Goal: Information Seeking & Learning: Learn about a topic

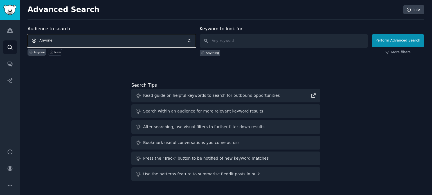
click at [102, 39] on span "Anyone" at bounding box center [112, 40] width 168 height 13
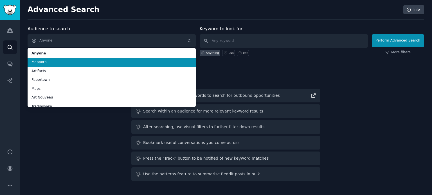
click at [93, 64] on span "Mapporn" at bounding box center [111, 62] width 160 height 5
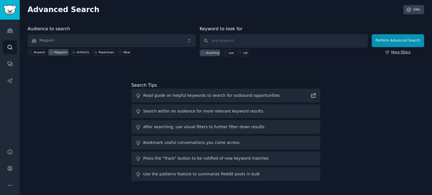
click at [407, 53] on link "More filters" at bounding box center [397, 52] width 25 height 5
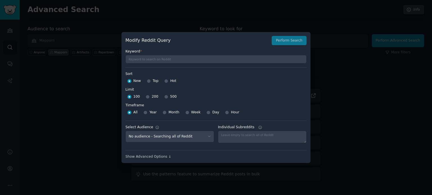
drag, startPoint x: 150, startPoint y: 82, endPoint x: 157, endPoint y: 94, distance: 14.4
click at [150, 82] on div "Top" at bounding box center [153, 81] width 12 height 9
click at [150, 80] on input "Top" at bounding box center [149, 81] width 4 height 4
radio input "true"
click at [164, 96] on input "500" at bounding box center [166, 97] width 4 height 4
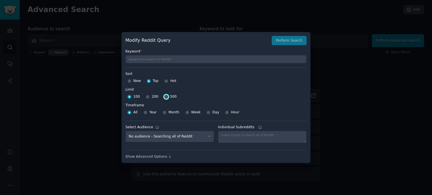
radio input "true"
click at [150, 113] on span "Year" at bounding box center [152, 112] width 7 height 5
click at [147, 113] on input "Year" at bounding box center [145, 113] width 4 height 4
radio input "true"
click at [127, 112] on input "All" at bounding box center [129, 113] width 4 height 4
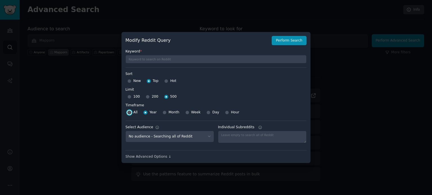
radio input "true"
click at [281, 39] on div "Modify Reddit Query Perform Search" at bounding box center [215, 41] width 181 height 10
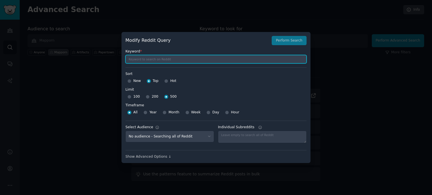
click at [171, 60] on input "text" at bounding box center [215, 59] width 181 height 8
type input "1935"
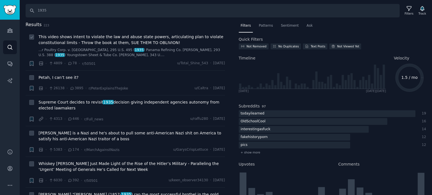
click at [75, 40] on span "This video shows intent to violate the law and abuse state powers, articulating…" at bounding box center [132, 40] width 186 height 12
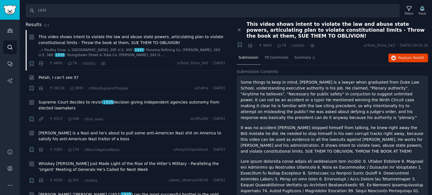
click at [59, 78] on span "Petah, I can’t see it?" at bounding box center [59, 78] width 40 height 6
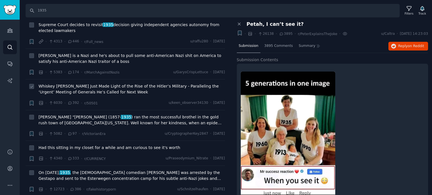
scroll to position [84, 0]
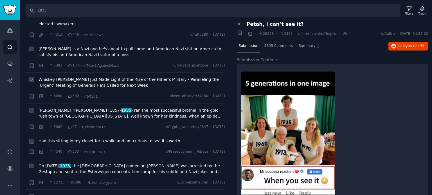
click at [57, 78] on span "Whiskey [PERSON_NAME] Just Made Light of the Rise of the Hitler’s Military - Pa…" at bounding box center [132, 83] width 186 height 12
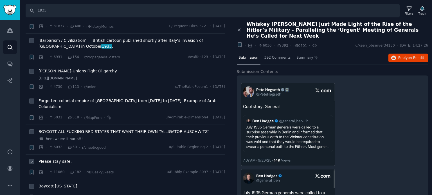
scroll to position [422, 0]
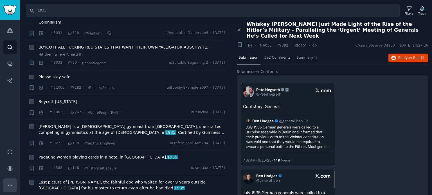
click at [10, 184] on icon "Sidebar" at bounding box center [10, 186] width 6 height 6
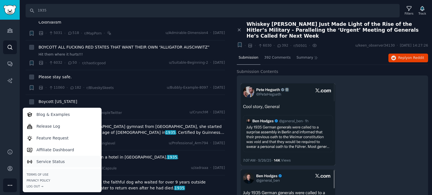
click at [58, 160] on p "Service Status" at bounding box center [51, 162] width 28 height 6
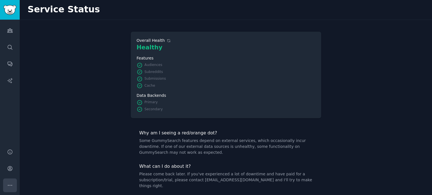
click at [9, 188] on icon "Sidebar" at bounding box center [10, 186] width 6 height 6
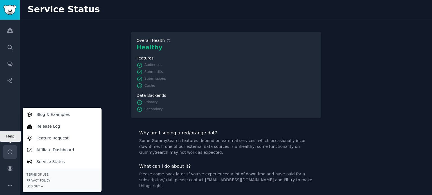
click at [13, 152] on link "Help" at bounding box center [10, 152] width 14 height 14
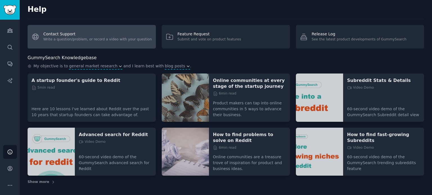
click at [85, 38] on link "Contact Support Write a question/problem, or record a video with your question" at bounding box center [92, 37] width 128 height 24
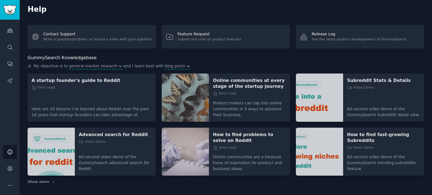
click at [367, 67] on div "My objective is to general market research and I learn best with blog posts ." at bounding box center [226, 66] width 397 height 6
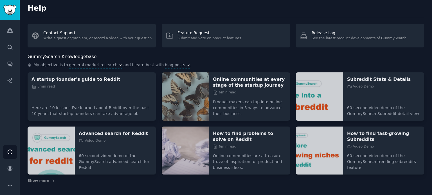
click at [109, 148] on div "Advanced search for Reddit Video Demo" at bounding box center [115, 140] width 73 height 19
click at [106, 133] on p "Advanced search for Reddit" at bounding box center [115, 134] width 73 height 6
click at [11, 168] on icon "Sidebar" at bounding box center [10, 169] width 4 height 4
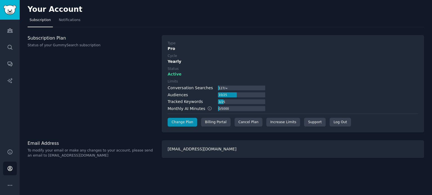
click at [252, 166] on div "Your Account Subscription Notifications Subscription Plan Status of your GummyS…" at bounding box center [226, 97] width 412 height 195
click at [6, 41] on link "Search" at bounding box center [10, 47] width 14 height 14
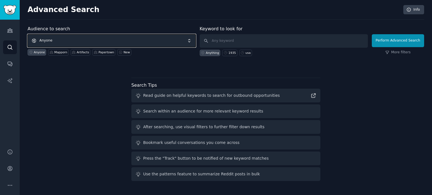
click at [106, 43] on span "Anyone" at bounding box center [112, 40] width 168 height 13
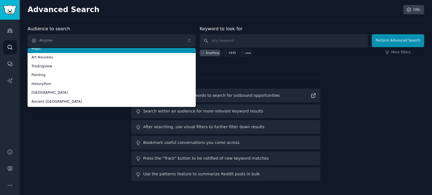
scroll to position [36, 0]
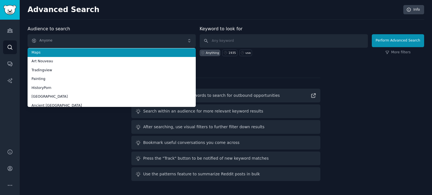
click at [75, 51] on li "Maps" at bounding box center [112, 52] width 168 height 9
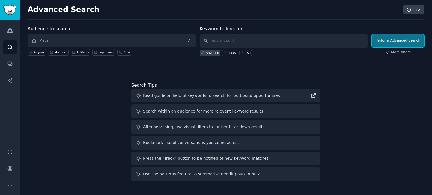
click at [390, 41] on button "Perform Advanced Search" at bounding box center [398, 40] width 52 height 13
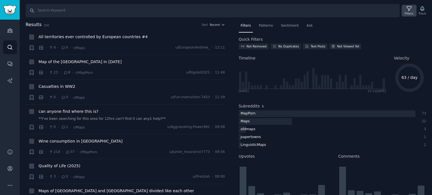
click at [407, 8] on icon at bounding box center [409, 9] width 6 height 6
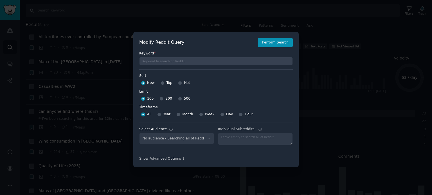
select select "f33d550f09"
click at [161, 84] on div at bounding box center [163, 83] width 4 height 5
click at [161, 83] on input "Top" at bounding box center [163, 83] width 4 height 4
radio input "true"
click at [178, 99] on input "500" at bounding box center [180, 99] width 4 height 4
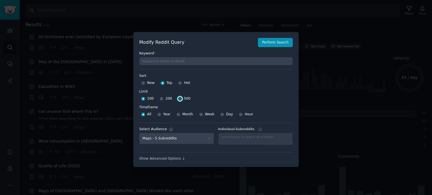
radio input "true"
click at [266, 44] on button "Perform Search" at bounding box center [275, 43] width 35 height 10
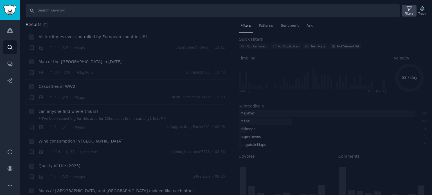
click at [408, 8] on icon at bounding box center [409, 8] width 4 height 4
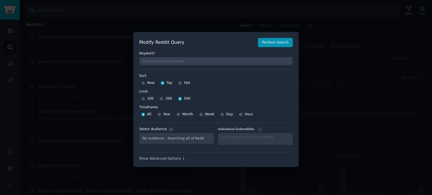
select select "f33d550f09"
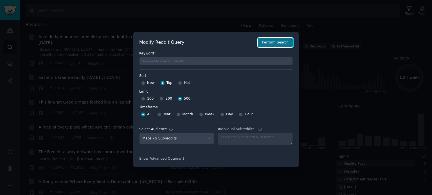
click at [273, 46] on button "Perform Search" at bounding box center [275, 43] width 35 height 10
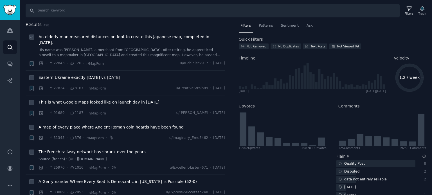
click at [83, 38] on span "An elderly man measured distances on foot to create this Japanese map, complete…" at bounding box center [132, 40] width 186 height 12
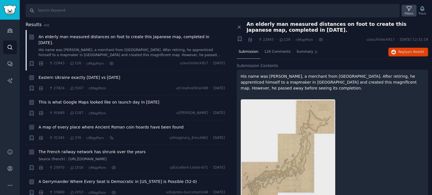
click at [412, 12] on div "Filters" at bounding box center [409, 14] width 9 height 4
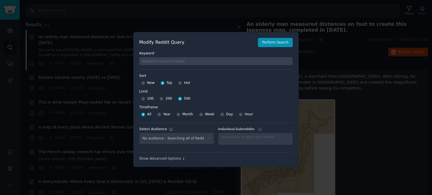
select select "f33d550f09"
click at [160, 115] on input "Year" at bounding box center [159, 115] width 4 height 4
radio input "true"
click at [143, 115] on input "All" at bounding box center [143, 115] width 4 height 4
radio input "true"
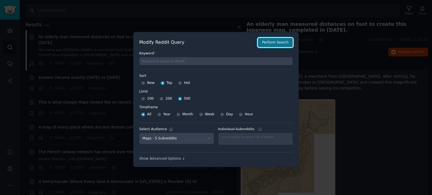
click at [265, 42] on button "Perform Search" at bounding box center [275, 43] width 35 height 10
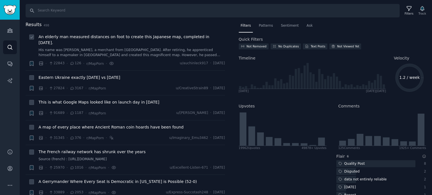
click at [99, 37] on span "An elderly man measured distances on foot to create this Japanese map, complete…" at bounding box center [132, 40] width 186 height 12
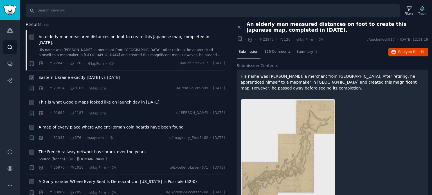
click at [73, 75] on span "Eastern Ukraine exactly [DATE] vs [DATE]" at bounding box center [80, 78] width 82 height 6
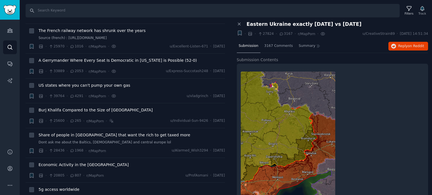
scroll to position [141, 0]
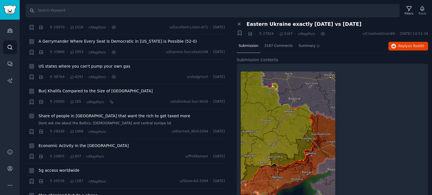
drag, startPoint x: 137, startPoint y: 84, endPoint x: 373, endPoint y: 107, distance: 236.8
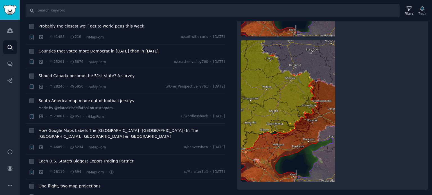
scroll to position [1294, 0]
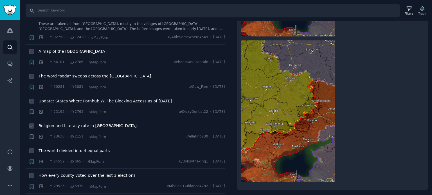
click at [83, 123] on span "Religion and Literacy rate in [GEOGRAPHIC_DATA]." at bounding box center [88, 126] width 99 height 6
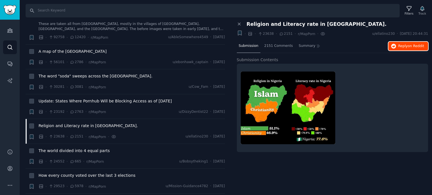
click at [402, 48] on span "Reply on Reddit" at bounding box center [411, 46] width 26 height 5
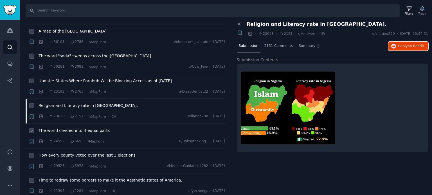
scroll to position [1322, 0]
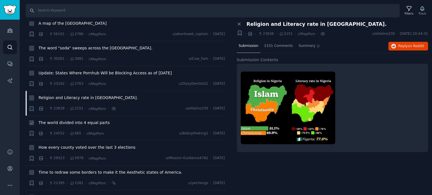
click at [75, 120] on span "The world divided into 4 equal parts" at bounding box center [74, 123] width 71 height 6
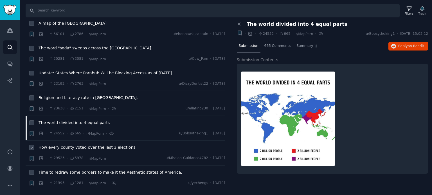
click at [76, 145] on span "How every county voted over the last 3 elections" at bounding box center [87, 148] width 97 height 6
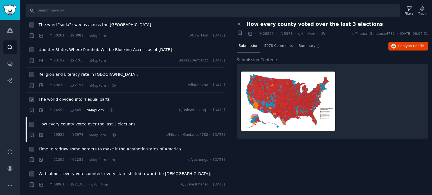
scroll to position [1378, 0]
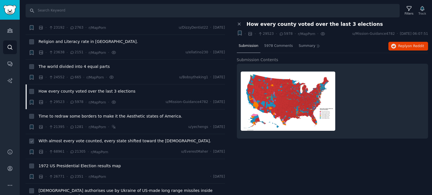
click at [87, 138] on span "With almost every vote counted, every state shifted toward the [DEMOGRAPHIC_DAT…" at bounding box center [125, 141] width 173 height 6
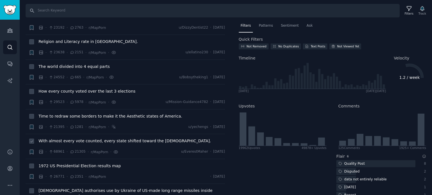
click at [88, 138] on span "With almost every vote counted, every state shifted toward the [DEMOGRAPHIC_DAT…" at bounding box center [125, 141] width 173 height 6
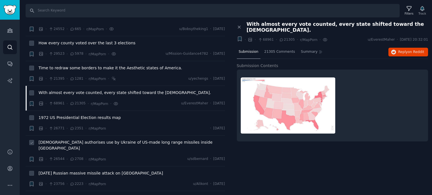
scroll to position [1434, 0]
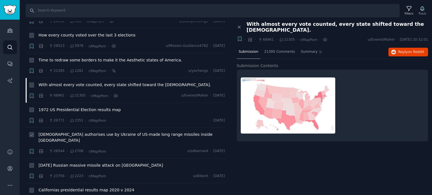
click at [74, 132] on span "[DEMOGRAPHIC_DATA] authorises use by Ukraine of US-made long range missiles ins…" at bounding box center [132, 138] width 186 height 12
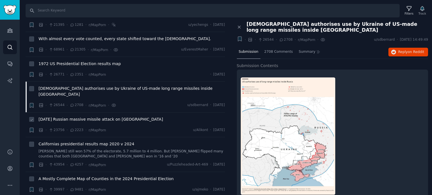
scroll to position [1490, 0]
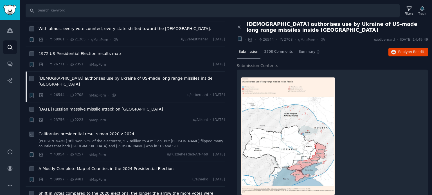
click at [68, 131] on span "Californias presidential results map 2020 v 2024" at bounding box center [87, 134] width 96 height 6
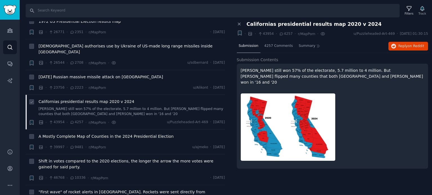
scroll to position [1547, 0]
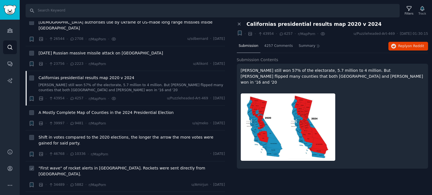
click at [64, 166] on span ""First wave" of rocket alerts in [GEOGRAPHIC_DATA]. Rockets were sent directly …" at bounding box center [132, 172] width 186 height 12
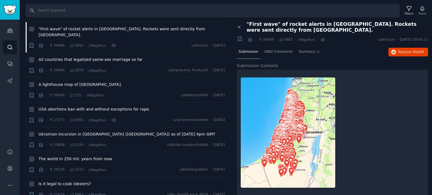
scroll to position [1744, 0]
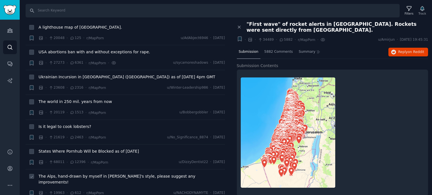
click at [64, 174] on span "The Alps, hand-drawn by myself in [PERSON_NAME]'s style, please suggest any imp…" at bounding box center [132, 180] width 186 height 12
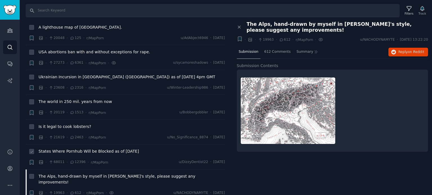
click at [71, 145] on li "+ States Where Pornhub Will be Blocked as of [DATE] · 68011 · 12396 · r/MapPorn…" at bounding box center [125, 157] width 199 height 25
click at [70, 149] on span "States Where Pornhub Will be Blocked as of [DATE]" at bounding box center [89, 152] width 100 height 6
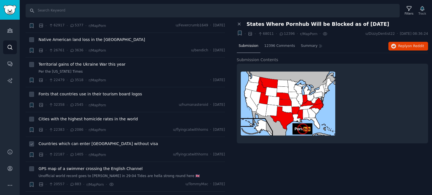
scroll to position [2193, 0]
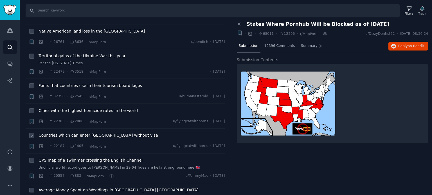
click at [69, 133] on span "Countries which can enter [GEOGRAPHIC_DATA] without visa" at bounding box center [99, 136] width 120 height 6
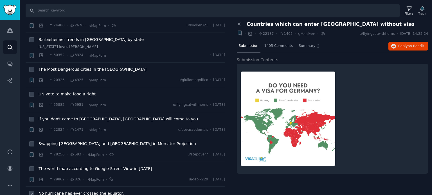
scroll to position [2475, 0]
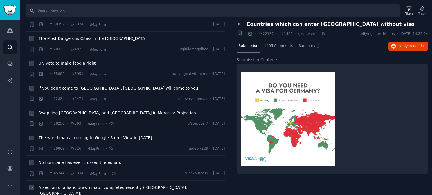
click at [54, 185] on span "A section of a hand drawn map I completed recently ([GEOGRAPHIC_DATA], [GEOGRAP…" at bounding box center [132, 191] width 186 height 12
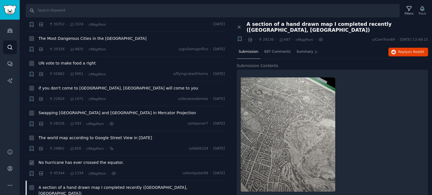
click at [67, 160] on span "No hurricane has ever crossed the equator." at bounding box center [81, 163] width 85 height 6
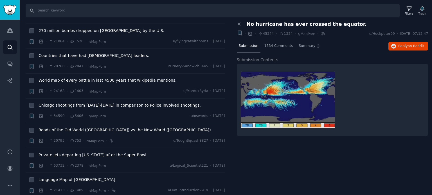
scroll to position [2700, 0]
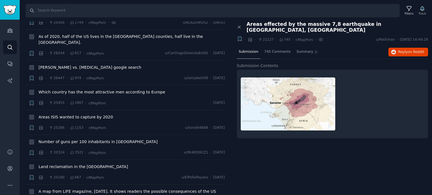
scroll to position [3178, 0]
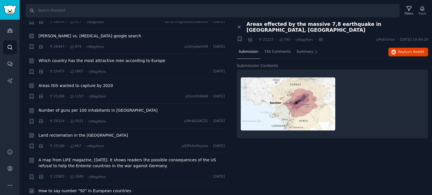
click at [62, 188] on span "How to say number "92" in European countries" at bounding box center [85, 191] width 93 height 6
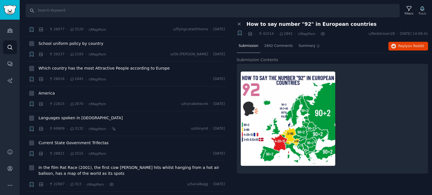
scroll to position [3656, 0]
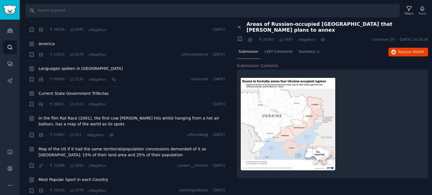
scroll to position [3768, 0]
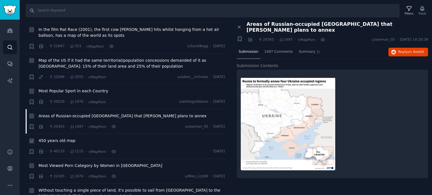
click at [62, 138] on span "450 years old map" at bounding box center [57, 141] width 37 height 6
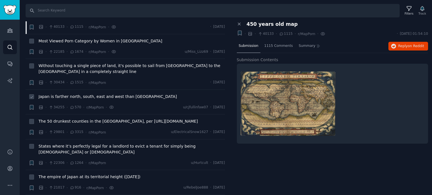
scroll to position [3937, 0]
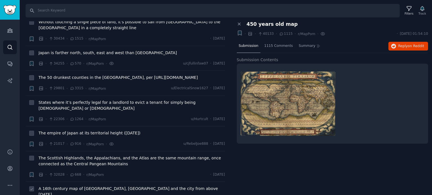
click at [57, 186] on span "A 16th century map of [GEOGRAPHIC_DATA], [GEOGRAPHIC_DATA] and the city from ab…" at bounding box center [132, 192] width 186 height 12
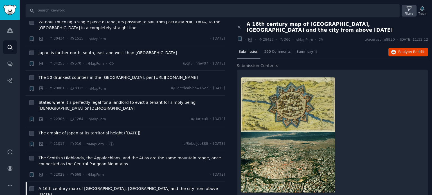
click at [407, 9] on icon at bounding box center [409, 9] width 6 height 6
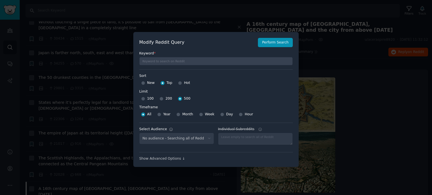
select select "f33d550f09"
click at [159, 114] on input "Year" at bounding box center [159, 115] width 4 height 4
radio input "true"
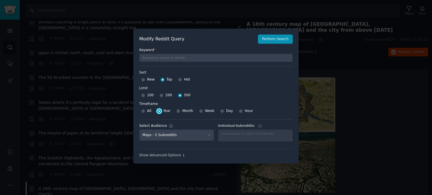
scroll to position [4, 0]
click at [161, 156] on div "Show Advanced Options ↓" at bounding box center [216, 155] width 154 height 5
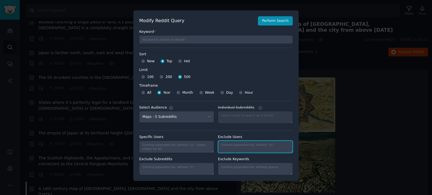
click at [239, 143] on textarea "Individual Subreddits" at bounding box center [255, 147] width 75 height 12
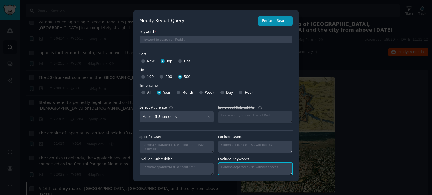
click at [237, 171] on textarea "Individual Subreddits" at bounding box center [255, 169] width 75 height 12
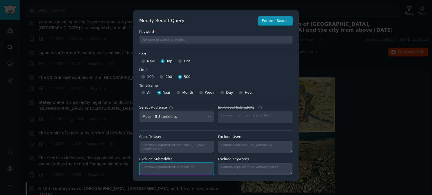
click at [151, 169] on textarea "Exclude Subreddits" at bounding box center [176, 169] width 75 height 12
click at [240, 92] on div "Hour" at bounding box center [246, 93] width 14 height 9
click at [239, 94] on input "Hour" at bounding box center [241, 93] width 4 height 4
radio input "true"
click at [222, 93] on div "Day" at bounding box center [226, 93] width 13 height 9
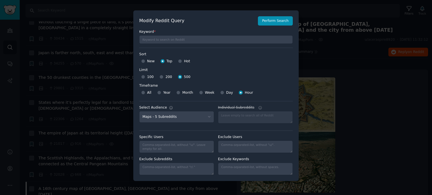
click at [201, 92] on div "Week" at bounding box center [206, 93] width 15 height 9
click at [176, 93] on input "Month" at bounding box center [178, 93] width 4 height 4
radio input "true"
click at [161, 91] on div "Year" at bounding box center [163, 93] width 13 height 9
click at [159, 91] on input "Year" at bounding box center [159, 93] width 4 height 4
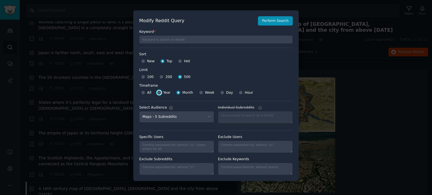
radio input "true"
drag, startPoint x: 282, startPoint y: 22, endPoint x: 161, endPoint y: 61, distance: 126.7
click at [281, 22] on button "Perform Search" at bounding box center [275, 21] width 35 height 10
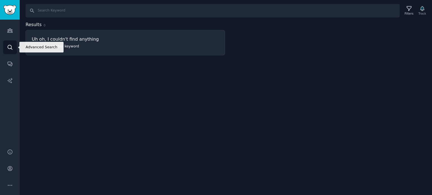
click at [10, 47] on icon "Sidebar" at bounding box center [10, 47] width 6 height 6
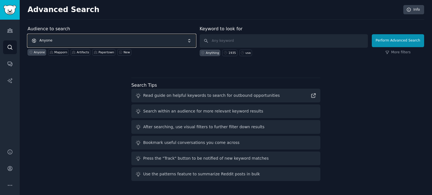
click at [102, 39] on span "Anyone" at bounding box center [112, 40] width 168 height 13
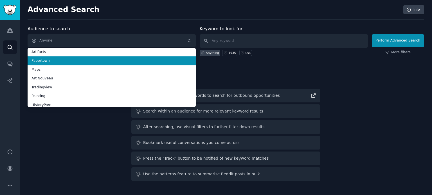
scroll to position [28, 0]
click at [70, 57] on li "Maps" at bounding box center [112, 61] width 168 height 9
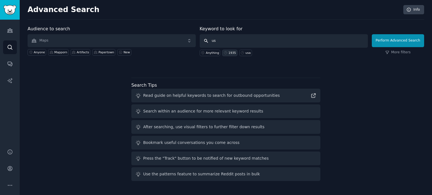
type input "usa"
click button "Perform Advanced Search" at bounding box center [398, 40] width 52 height 13
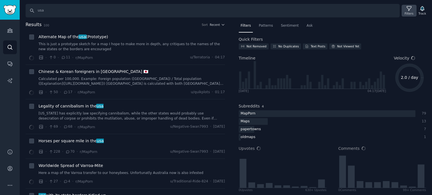
click at [407, 11] on div "Filters" at bounding box center [409, 11] width 15 height 12
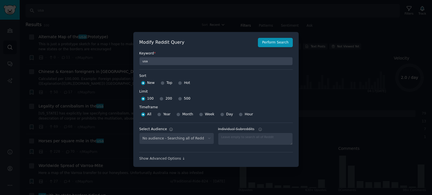
select select "f33d550f09"
click at [164, 82] on div "Top" at bounding box center [167, 83] width 12 height 9
click at [161, 84] on input "Top" at bounding box center [163, 83] width 4 height 4
radio input "true"
click at [159, 98] on input "200" at bounding box center [161, 99] width 4 height 4
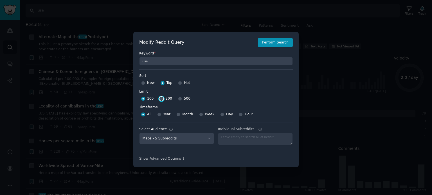
radio input "true"
click at [292, 37] on div "Modify Reddit Query Perform Search Keyword * [GEOGRAPHIC_DATA] Sort Sort New To…" at bounding box center [215, 100] width 165 height 136
click at [281, 41] on button "Perform Search" at bounding box center [275, 43] width 35 height 10
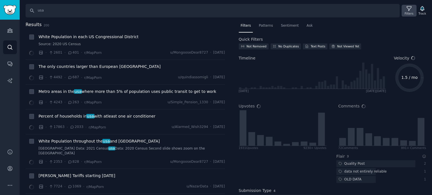
click at [408, 12] on div "Filters" at bounding box center [409, 14] width 9 height 4
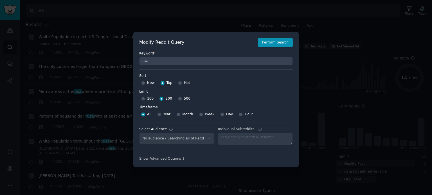
select select "f33d550f09"
click at [178, 99] on input "500" at bounding box center [180, 99] width 4 height 4
radio input "true"
drag, startPoint x: 286, startPoint y: 41, endPoint x: 293, endPoint y: 34, distance: 10.3
click at [285, 41] on button "Perform Search" at bounding box center [275, 43] width 35 height 10
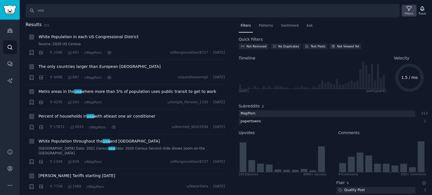
click at [408, 12] on div "Filters" at bounding box center [409, 14] width 9 height 4
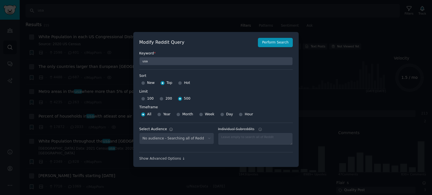
select select "f33d550f09"
click at [160, 115] on input "Year" at bounding box center [159, 115] width 4 height 4
radio input "true"
click at [276, 46] on button "Perform Search" at bounding box center [275, 43] width 35 height 10
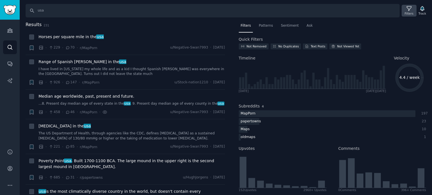
click at [415, 9] on div "Filters" at bounding box center [409, 11] width 15 height 12
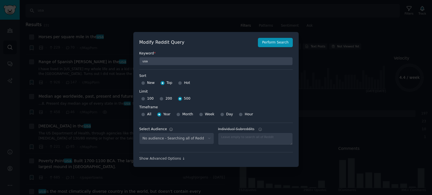
select select "f33d550f09"
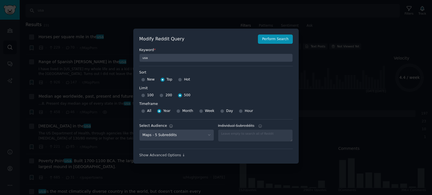
scroll to position [4, 0]
click at [182, 155] on div "Show Advanced Options ↓" at bounding box center [216, 155] width 154 height 5
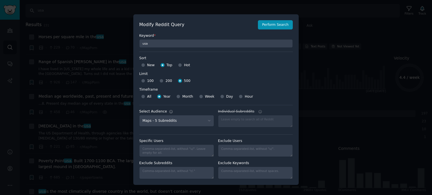
click at [162, 83] on div "200" at bounding box center [165, 81] width 12 height 9
click at [159, 80] on input "200" at bounding box center [161, 81] width 4 height 4
radio input "true"
click at [280, 28] on button "Perform Search" at bounding box center [275, 25] width 35 height 10
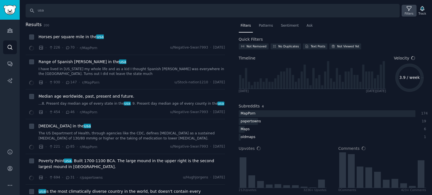
click at [407, 12] on div "Filters" at bounding box center [409, 14] width 9 height 4
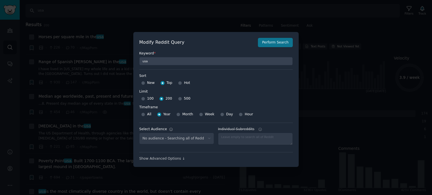
select select "f33d550f09"
click at [141, 115] on input "All" at bounding box center [143, 115] width 4 height 4
radio input "true"
click at [275, 42] on button "Perform Search" at bounding box center [275, 43] width 35 height 10
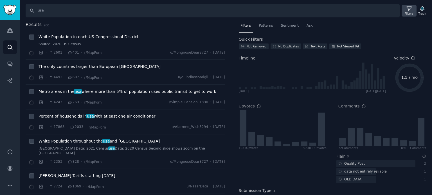
click at [406, 12] on div "Filters" at bounding box center [409, 14] width 9 height 4
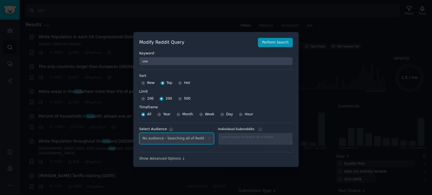
click at [164, 141] on select "No audience - Searching all of Reddit" at bounding box center [176, 139] width 75 height 12
select select "f33d550f09"
click at [168, 159] on div "Show Advanced Options ↓" at bounding box center [216, 159] width 154 height 5
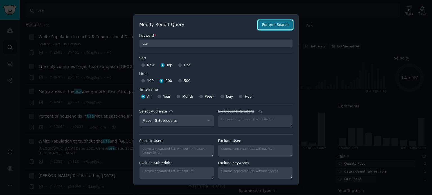
click at [283, 24] on button "Perform Search" at bounding box center [275, 25] width 35 height 10
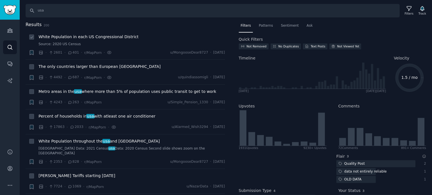
click at [79, 38] on span "White Population in each US Congressional District" at bounding box center [89, 37] width 100 height 6
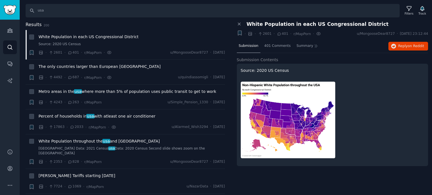
click at [44, 25] on span "200" at bounding box center [47, 25] width 6 height 3
click at [407, 10] on icon at bounding box center [409, 9] width 6 height 6
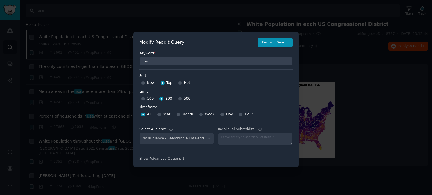
select select "f33d550f09"
click at [281, 42] on button "Perform Search" at bounding box center [275, 43] width 35 height 10
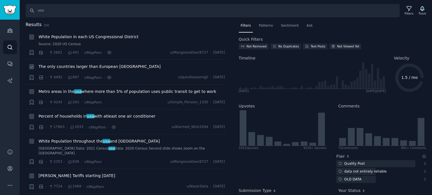
click at [97, 66] on span "The only countries larger than European [GEOGRAPHIC_DATA]" at bounding box center [100, 67] width 122 height 6
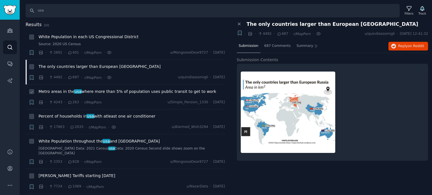
click at [86, 93] on span "Metro areas in the [GEOGRAPHIC_DATA] where more than 5% of population uses publ…" at bounding box center [128, 92] width 178 height 6
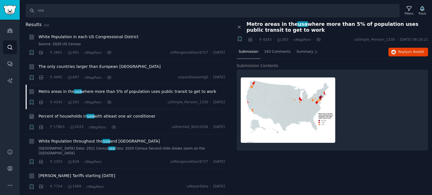
click at [107, 116] on span "Percent of households in [GEOGRAPHIC_DATA] with atleast one air conditioner" at bounding box center [97, 117] width 117 height 6
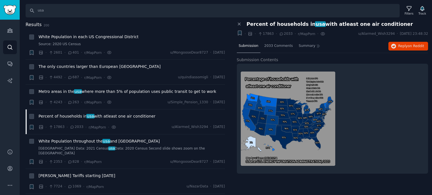
click at [406, 4] on div "Search usa Filters Track" at bounding box center [226, 8] width 412 height 17
click at [409, 11] on icon at bounding box center [409, 9] width 6 height 6
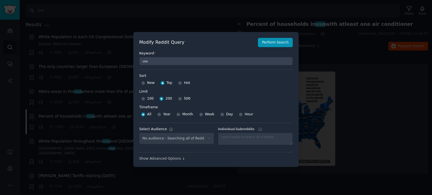
select select "f33d550f09"
click at [147, 84] on span "New" at bounding box center [151, 83] width 8 height 5
click at [145, 84] on input "New" at bounding box center [143, 83] width 4 height 4
radio input "true"
click at [267, 47] on button "Perform Search" at bounding box center [275, 43] width 35 height 10
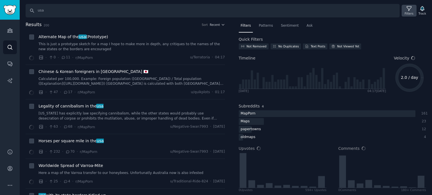
click at [407, 13] on div "Filters" at bounding box center [409, 14] width 9 height 4
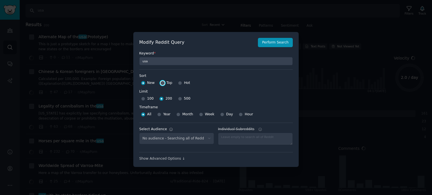
select select "f33d550f09"
click at [162, 84] on input "Top" at bounding box center [163, 83] width 4 height 4
radio input "true"
click at [278, 42] on button "Perform Search" at bounding box center [275, 43] width 35 height 10
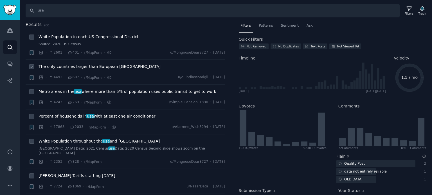
click at [32, 68] on icon at bounding box center [32, 67] width 4 height 4
click at [31, 68] on icon at bounding box center [32, 67] width 4 height 4
checkbox input "false"
click at [35, 26] on span "Results" at bounding box center [34, 24] width 16 height 7
click at [45, 24] on span "200" at bounding box center [47, 25] width 6 height 3
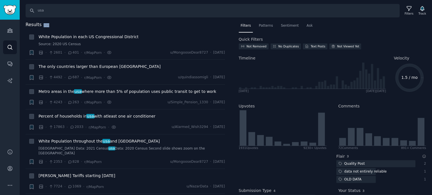
click at [45, 24] on span "200" at bounding box center [47, 25] width 6 height 3
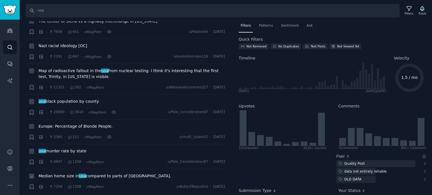
scroll to position [281, 0]
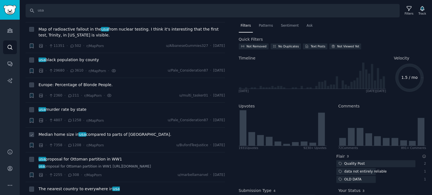
click at [63, 132] on span "Median home size in [GEOGRAPHIC_DATA] compared to parts of [GEOGRAPHIC_DATA]." at bounding box center [105, 135] width 133 height 6
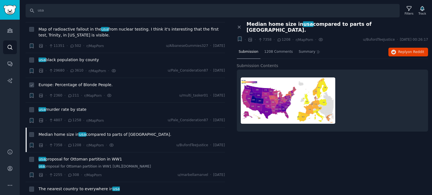
click at [65, 82] on span "Europe: Percentage of Blonde People." at bounding box center [76, 85] width 74 height 6
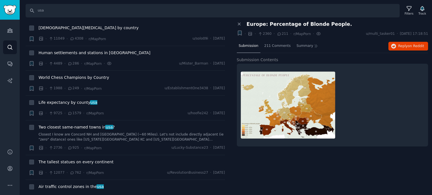
scroll to position [1125, 0]
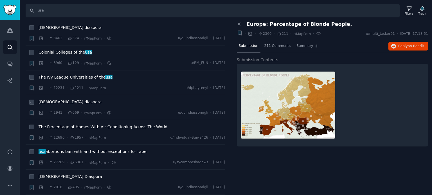
click at [60, 99] on span "[DEMOGRAPHIC_DATA] diaspora" at bounding box center [70, 102] width 63 height 6
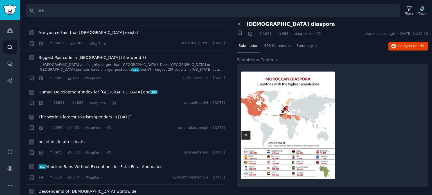
scroll to position [1406, 0]
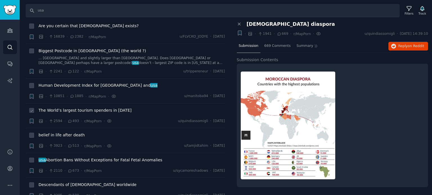
click at [56, 108] on span "The World’s largest tourism spenders in [DATE]" at bounding box center [85, 111] width 93 height 6
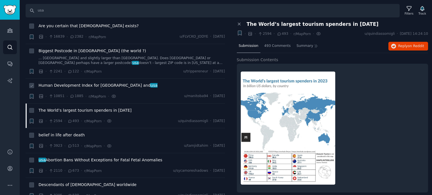
click at [72, 83] on span "Human Development Index for [GEOGRAPHIC_DATA] and [GEOGRAPHIC_DATA]" at bounding box center [98, 86] width 119 height 6
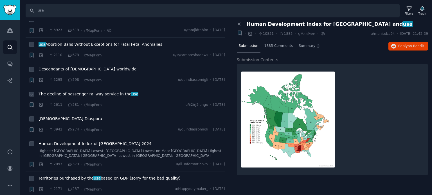
scroll to position [1603, 0]
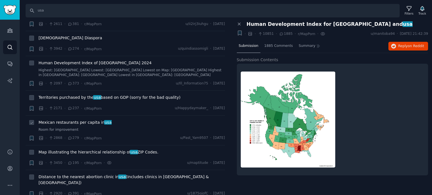
click at [57, 120] on span "Mexican restaurants per capita in [GEOGRAPHIC_DATA]" at bounding box center [75, 123] width 73 height 6
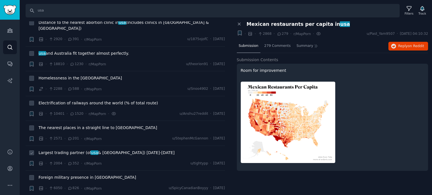
scroll to position [1800, 0]
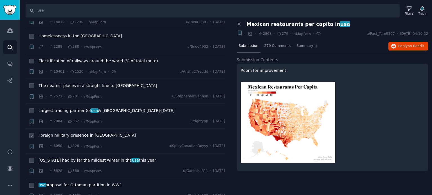
click at [58, 133] on span "Foreign military presence in [GEOGRAPHIC_DATA]" at bounding box center [88, 136] width 98 height 6
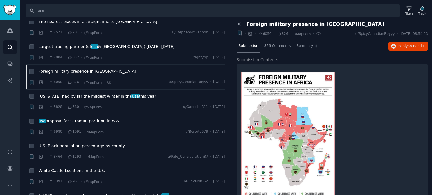
scroll to position [1997, 0]
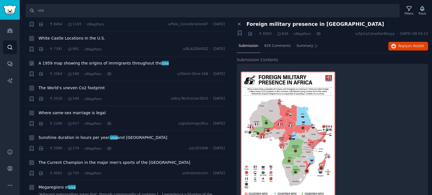
click at [61, 60] on span "A 1959 map showing the origins of immigrants throughout the [GEOGRAPHIC_DATA]" at bounding box center [104, 63] width 130 height 6
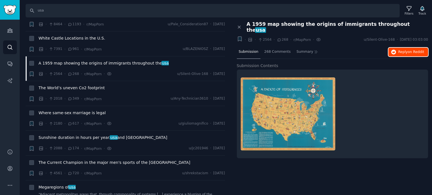
click at [404, 50] on button "Reply on Reddit" at bounding box center [408, 52] width 40 height 9
click at [76, 110] on span "Where same-sex marriage is legal" at bounding box center [72, 113] width 67 height 6
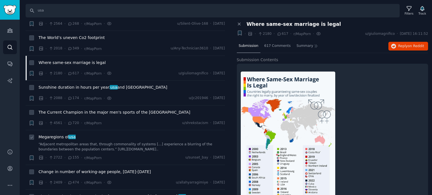
scroll to position [2081, 0]
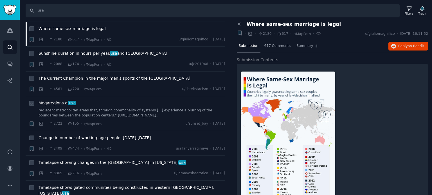
click at [55, 100] on span "Megaregions of [GEOGRAPHIC_DATA]" at bounding box center [57, 103] width 37 height 6
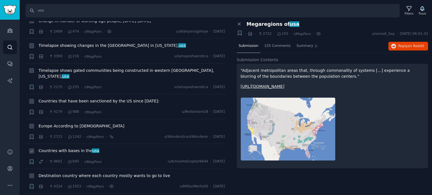
scroll to position [2222, 0]
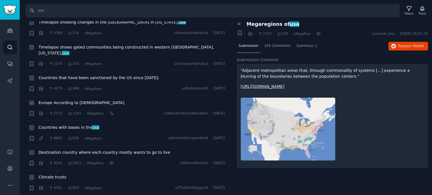
click at [68, 100] on span "Europe According to [DEMOGRAPHIC_DATA]" at bounding box center [82, 103] width 86 height 6
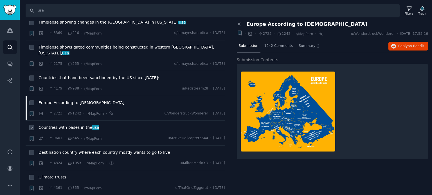
scroll to position [2278, 0]
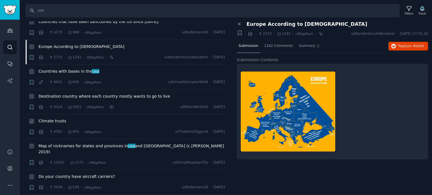
click at [42, 118] on span "Climate trusts" at bounding box center [53, 121] width 28 height 6
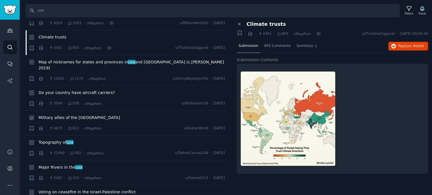
scroll to position [2362, 0]
click at [51, 139] on span "Topography of [GEOGRAPHIC_DATA]" at bounding box center [56, 142] width 35 height 6
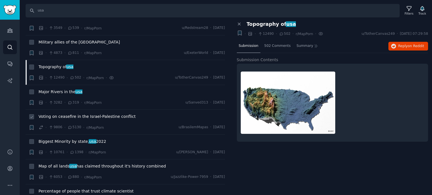
scroll to position [2447, 0]
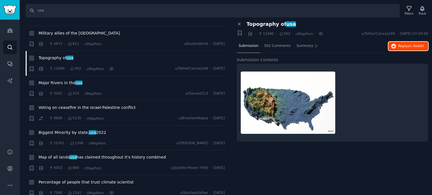
click at [407, 46] on span "Reply on Reddit" at bounding box center [411, 46] width 26 height 5
click at [64, 155] on span "Map of all lands usa has claimed throughout it's history combined" at bounding box center [102, 158] width 127 height 6
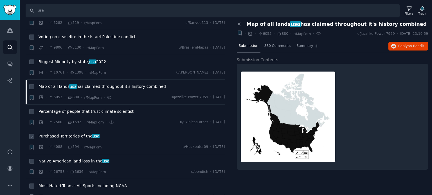
scroll to position [2531, 0]
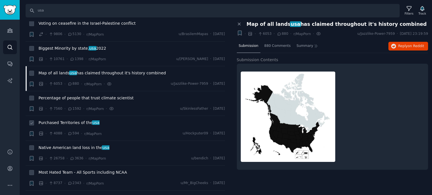
click at [53, 120] on span "Purchased Territories of the [GEOGRAPHIC_DATA]" at bounding box center [69, 123] width 61 height 6
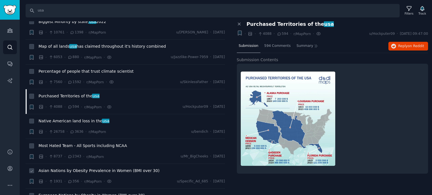
scroll to position [2587, 0]
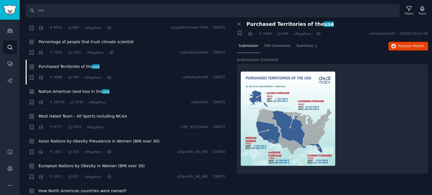
click at [66, 89] on span "Native American land loss in the [GEOGRAPHIC_DATA]" at bounding box center [74, 92] width 71 height 6
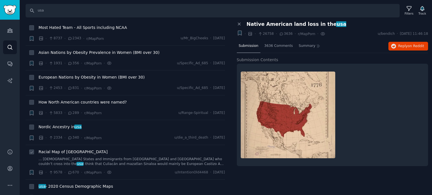
scroll to position [2700, 0]
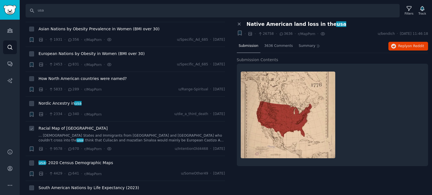
click at [45, 126] on span "Racial Map of [GEOGRAPHIC_DATA]" at bounding box center [73, 129] width 69 height 6
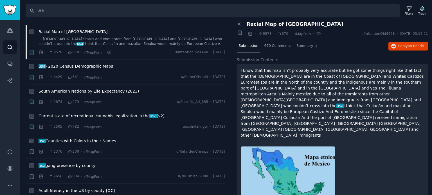
scroll to position [2812, 0]
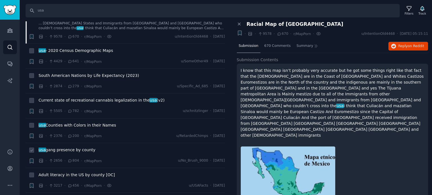
click at [55, 147] on span "usa gang presence by county" at bounding box center [67, 150] width 57 height 6
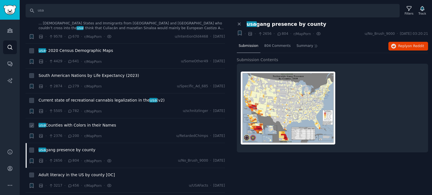
click at [60, 123] on span "usa Counties with Colors in their Names" at bounding box center [78, 126] width 78 height 6
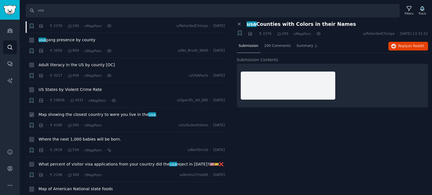
scroll to position [2925, 0]
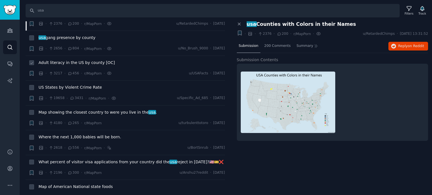
click at [77, 60] on span "Adult literacy in the US by county [OC]" at bounding box center [77, 63] width 76 height 6
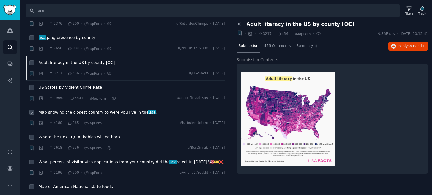
click at [64, 110] on span "Map showing the closest country to were you live in the [GEOGRAPHIC_DATA] ." at bounding box center [98, 113] width 118 height 6
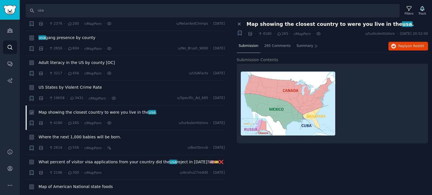
scroll to position [2953, 0]
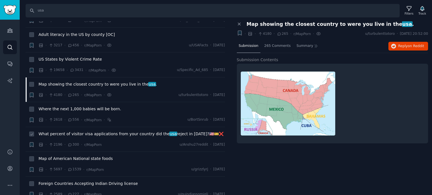
click at [51, 131] on span "What percent of visitor visa applications from your country did the usa reject …" at bounding box center [131, 134] width 185 height 6
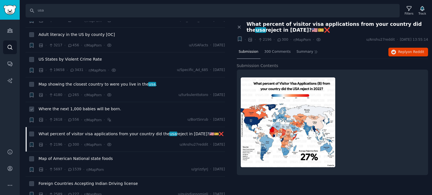
click at [58, 106] on span "Where the next 1,000 babies will be born." at bounding box center [80, 109] width 83 height 6
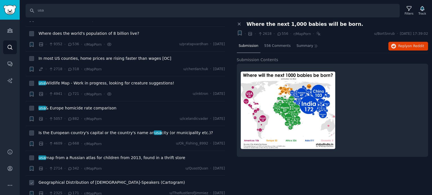
scroll to position [3234, 0]
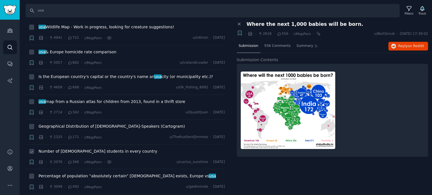
click at [62, 149] on span "Number of [DEMOGRAPHIC_DATA] students in every country" at bounding box center [98, 152] width 119 height 6
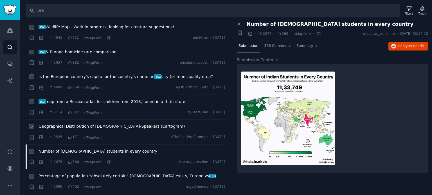
click at [73, 124] on span "Geographical Distribution of [DEMOGRAPHIC_DATA]-Speakers (Cartogram)" at bounding box center [112, 127] width 146 height 6
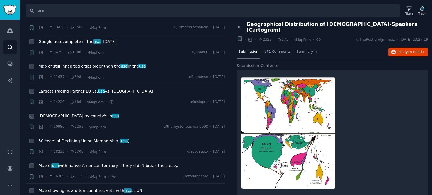
scroll to position [3543, 0]
click at [62, 138] on span "50 Years of Declining Union Membership ( [GEOGRAPHIC_DATA] )" at bounding box center [84, 141] width 91 height 6
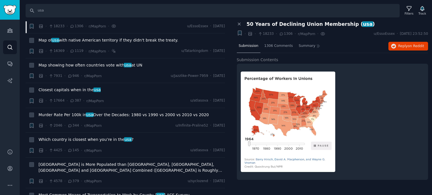
scroll to position [3712, 0]
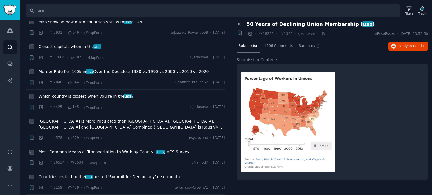
click at [62, 149] on span "Most Common Means of Transportation to Work by County. [ [GEOGRAPHIC_DATA] ] AC…" at bounding box center [114, 152] width 151 height 6
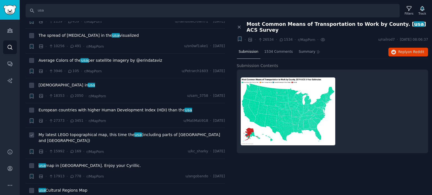
scroll to position [3881, 0]
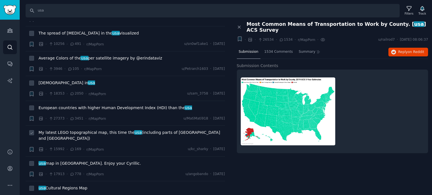
click at [60, 130] on span "My latest LEGO topographical map, this time the [GEOGRAPHIC_DATA] (including pa…" at bounding box center [132, 136] width 186 height 12
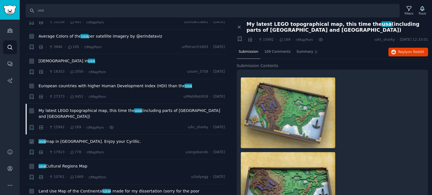
scroll to position [3993, 0]
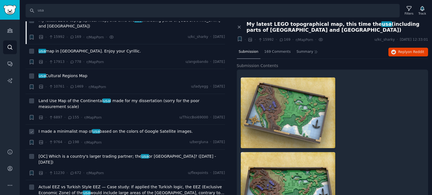
click at [66, 129] on span "I made a minimalist map of usa based on the colors of Google Satellite images." at bounding box center [116, 132] width 154 height 6
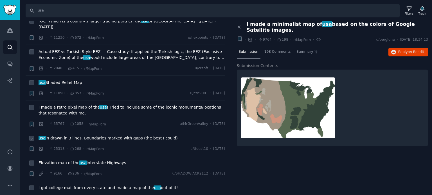
scroll to position [4134, 0]
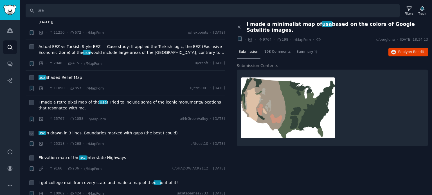
click at [80, 130] on span "usa in drawn in 3 lines. Boundaries marked with gaps (the best I could)" at bounding box center [108, 133] width 139 height 6
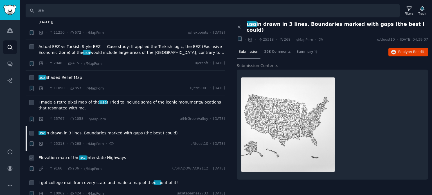
click at [81, 156] on span "usa" at bounding box center [83, 158] width 8 height 4
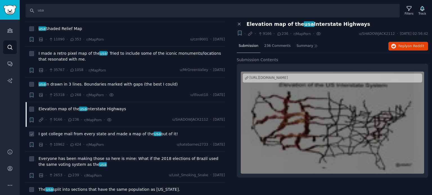
scroll to position [4190, 0]
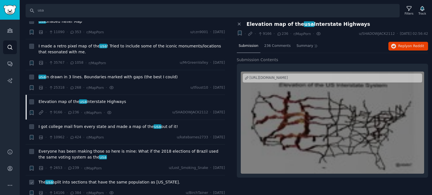
click at [66, 180] on span "The usa split into sections that have the same population as [US_STATE]." at bounding box center [109, 183] width 141 height 6
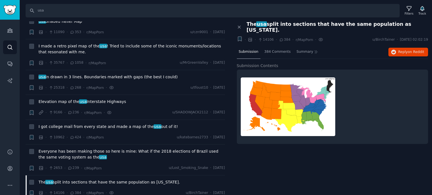
scroll to position [4274, 0]
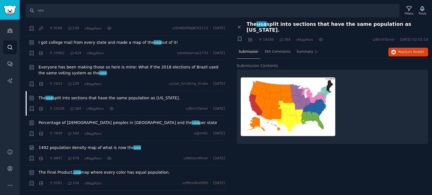
click at [79, 145] on span "1492 population density map of what is now the [GEOGRAPHIC_DATA]" at bounding box center [90, 148] width 102 height 6
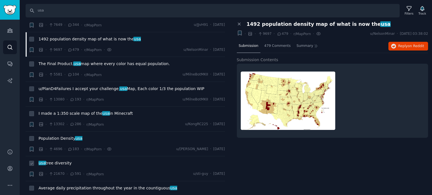
scroll to position [4387, 0]
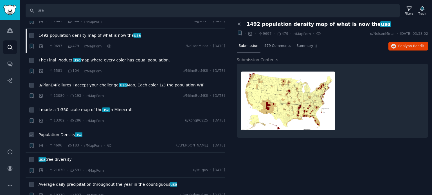
click at [64, 132] on span "Population Density [GEOGRAPHIC_DATA]" at bounding box center [61, 135] width 44 height 6
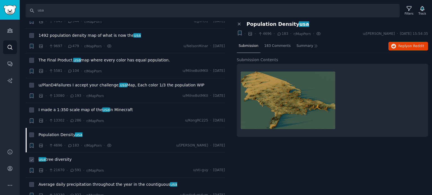
click at [52, 157] on span "usa tree diversity" at bounding box center [55, 160] width 33 height 6
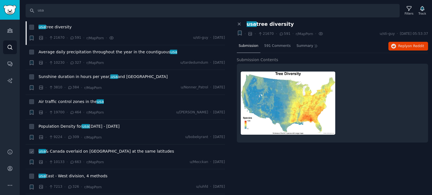
scroll to position [4528, 0]
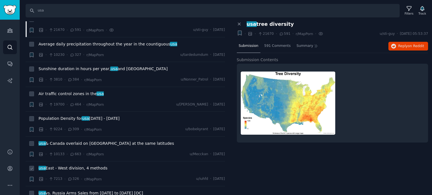
click at [58, 166] on span "usa East - West division, 4 methods" at bounding box center [73, 169] width 69 height 6
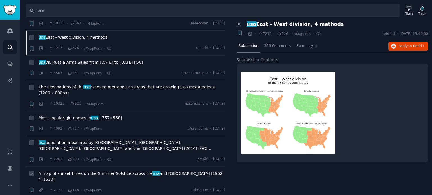
scroll to position [4668, 0]
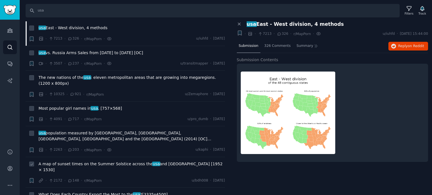
click at [69, 161] on span "A map of sunset times on the Summer Solstice across the [GEOGRAPHIC_DATA] and […" at bounding box center [132, 167] width 186 height 12
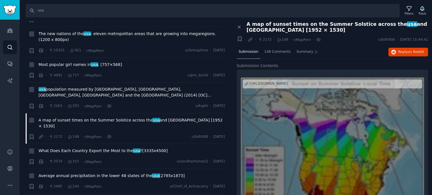
scroll to position [4781, 0]
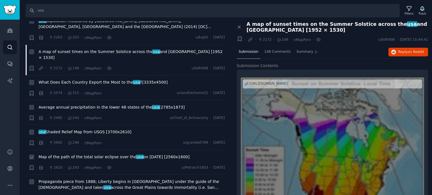
click at [71, 154] on span "Map of the path of the total solar eclipse over the [GEOGRAPHIC_DATA] on [DATE]…" at bounding box center [114, 157] width 151 height 6
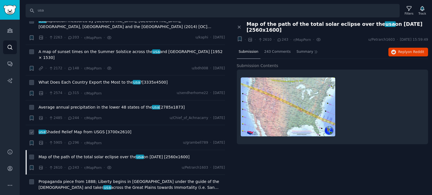
click at [78, 129] on span "usa Shaded Relief Map from USGS [3700x2610]" at bounding box center [85, 132] width 93 height 6
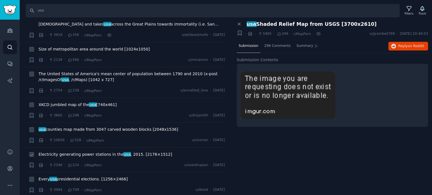
scroll to position [4949, 0]
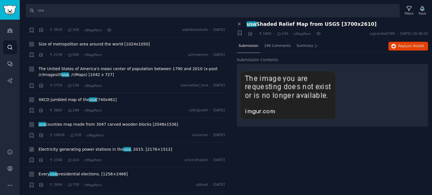
click at [74, 147] on span "Electricity generating power stations in the [GEOGRAPHIC_DATA] , 2015. [2176×15…" at bounding box center [106, 150] width 134 height 6
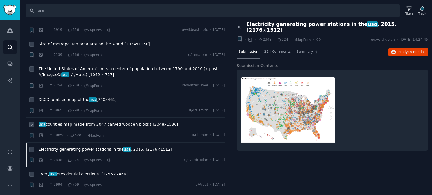
click at [79, 122] on span "usa counties map made from 3047 carved wooden blocks [2048x1536]" at bounding box center [108, 125] width 139 height 6
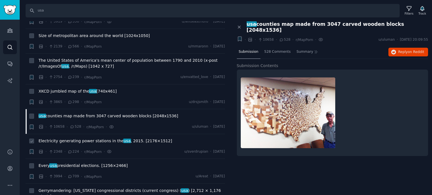
scroll to position [4958, 0]
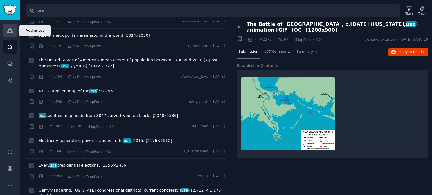
click at [8, 33] on link "Audiences" at bounding box center [10, 31] width 14 height 14
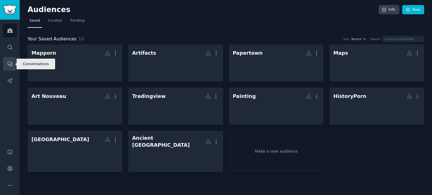
click at [7, 64] on icon "Sidebar" at bounding box center [10, 64] width 6 height 6
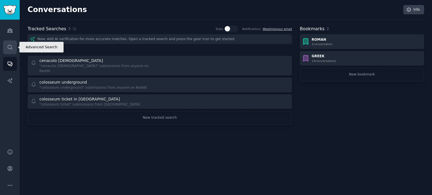
click at [12, 52] on link "Search" at bounding box center [10, 47] width 14 height 14
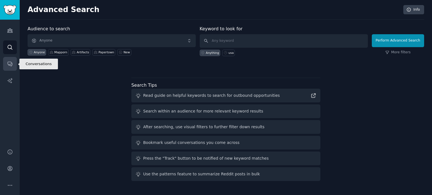
click at [10, 69] on link "Conversations" at bounding box center [10, 64] width 14 height 14
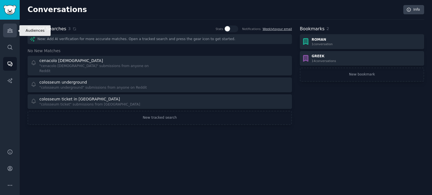
click at [8, 30] on icon "Sidebar" at bounding box center [10, 31] width 6 height 6
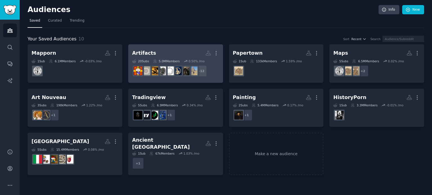
click at [169, 54] on h2 "Artifacts Custom Audience More" at bounding box center [175, 53] width 87 height 10
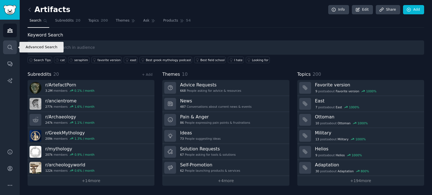
click at [9, 48] on icon "Sidebar" at bounding box center [10, 47] width 6 height 6
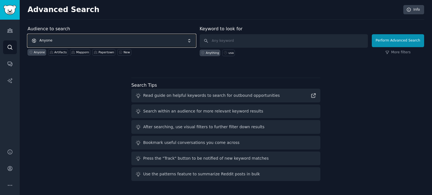
click at [80, 39] on span "Anyone" at bounding box center [112, 40] width 168 height 13
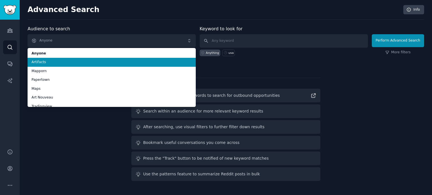
click at [49, 62] on span "Artifacts" at bounding box center [111, 62] width 160 height 5
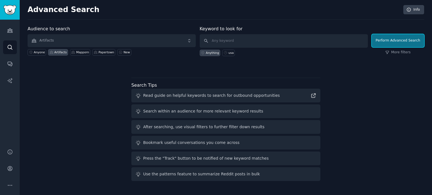
click at [391, 40] on button "Perform Advanced Search" at bounding box center [398, 40] width 52 height 13
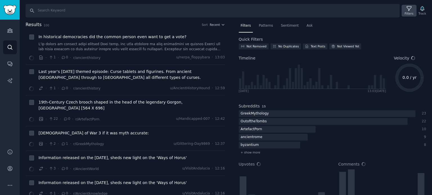
click at [412, 6] on icon at bounding box center [409, 9] width 6 height 6
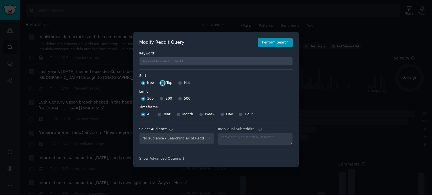
click at [162, 83] on input "Top" at bounding box center [163, 83] width 4 height 4
radio input "true"
select select "66a4a96bf3"
click at [175, 99] on div "100 200 500" at bounding box center [216, 98] width 154 height 9
click at [178, 99] on input "500" at bounding box center [180, 99] width 4 height 4
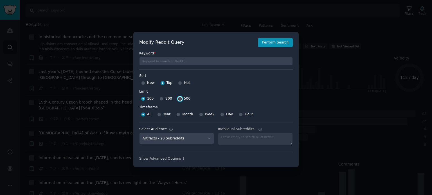
radio input "true"
click at [178, 114] on input "Month" at bounding box center [178, 115] width 4 height 4
radio input "true"
click at [267, 43] on button "Perform Search" at bounding box center [275, 43] width 35 height 10
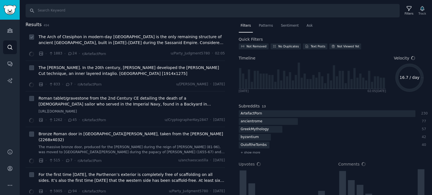
click at [186, 42] on span "The Arch of Ctesiphon in modern-day [GEOGRAPHIC_DATA] is the only remaining str…" at bounding box center [132, 40] width 186 height 12
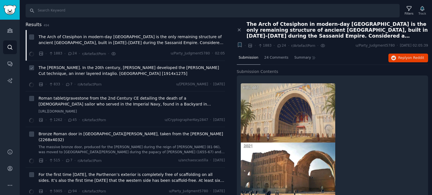
click at [78, 66] on span "The [PERSON_NAME]. In the 20th century, [PERSON_NAME] developed the [PERSON_NAM…" at bounding box center [132, 71] width 186 height 12
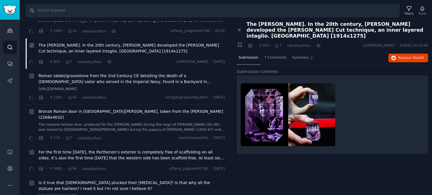
scroll to position [56, 0]
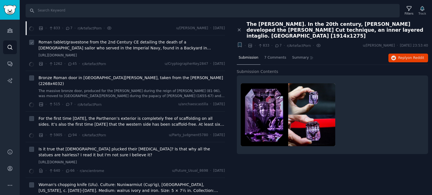
click at [94, 48] on span "Roman tablet/gravestone from the 2nd Century CE detailing the death of a [DEMOG…" at bounding box center [132, 45] width 186 height 12
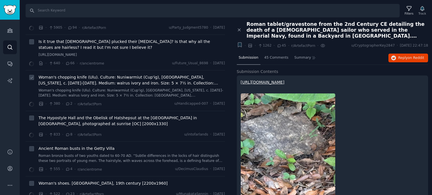
scroll to position [197, 0]
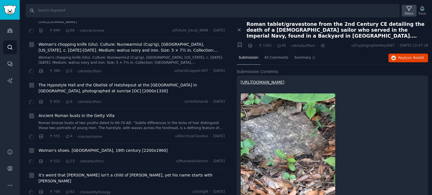
click at [411, 5] on div "Filters" at bounding box center [409, 11] width 15 height 12
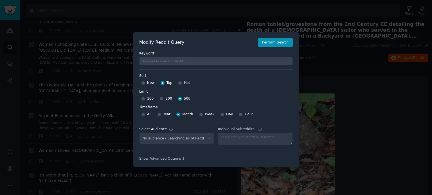
select select "66a4a96bf3"
click at [180, 83] on input "Hot" at bounding box center [180, 83] width 4 height 4
radio input "true"
click at [267, 44] on button "Perform Search" at bounding box center [275, 43] width 35 height 10
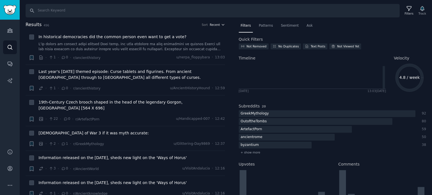
click at [215, 24] on span "Recent" at bounding box center [215, 25] width 10 height 4
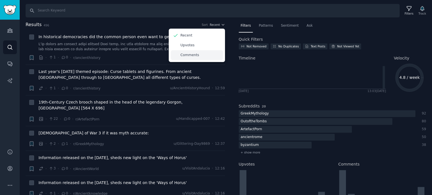
click at [191, 54] on p "Comments" at bounding box center [190, 55] width 19 height 5
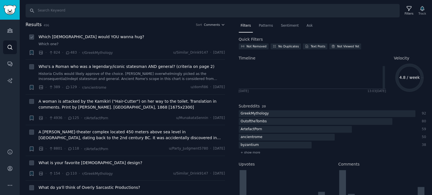
click at [79, 37] on span "Which [DEMOGRAPHIC_DATA] would YOU wanna hug?" at bounding box center [92, 37] width 106 height 6
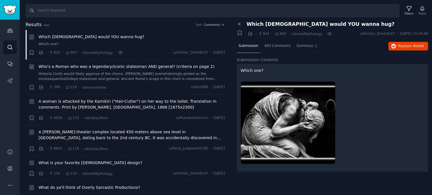
click at [52, 66] on span "Who's a Roman who was a legendary/iconic statesman AND general? (criteria on pa…" at bounding box center [127, 67] width 176 height 6
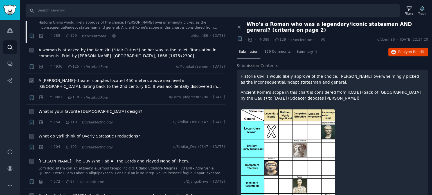
scroll to position [56, 0]
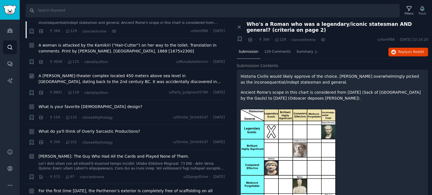
click at [78, 79] on span "A [PERSON_NAME]-theater complex located 450 meters above sea level in [GEOGRAPH…" at bounding box center [132, 79] width 186 height 12
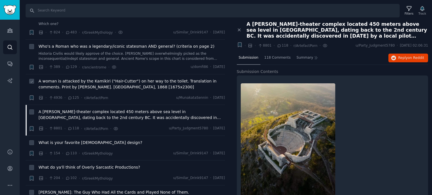
scroll to position [28, 0]
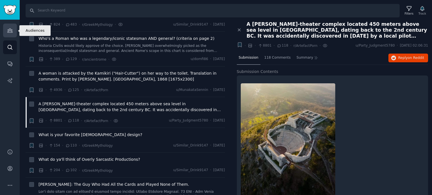
click at [11, 36] on link "Audiences" at bounding box center [10, 31] width 14 height 14
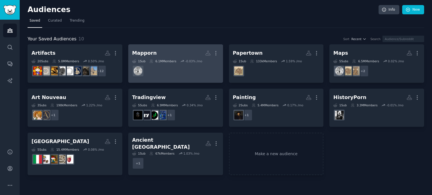
click at [169, 49] on h2 "Mapporn Custom Audience More" at bounding box center [175, 53] width 87 height 10
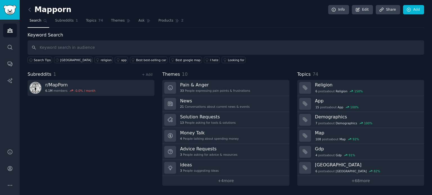
click at [26, 10] on div "Mapporn Info Edit Share Add Search Subreddits 1 Topics 74 Themes Ask Products 2…" at bounding box center [226, 97] width 412 height 195
click at [27, 10] on icon at bounding box center [30, 10] width 6 height 6
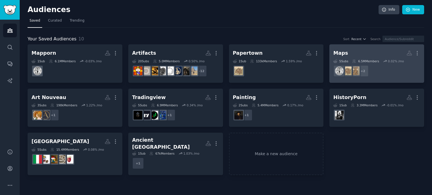
click at [359, 58] on h2 "Maps More" at bounding box center [376, 53] width 87 height 10
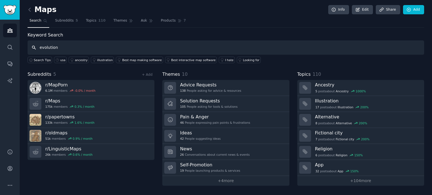
type input "evolution"
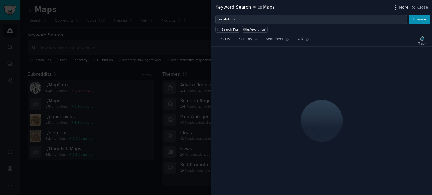
click at [399, 8] on icon "button" at bounding box center [396, 7] width 6 height 6
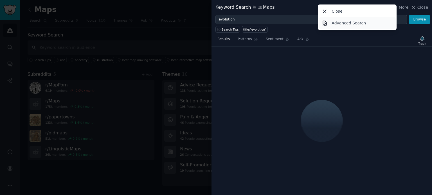
click at [343, 24] on p "Advanced Search" at bounding box center [349, 23] width 34 height 6
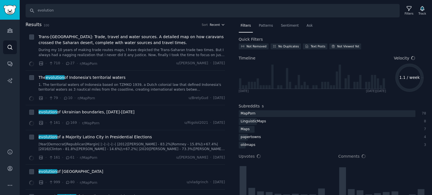
click at [210, 25] on span "Recent" at bounding box center [215, 25] width 10 height 4
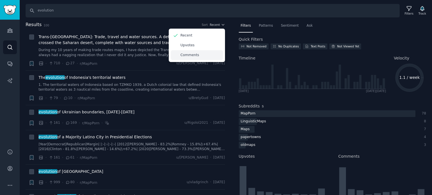
click at [177, 56] on icon at bounding box center [176, 55] width 6 height 6
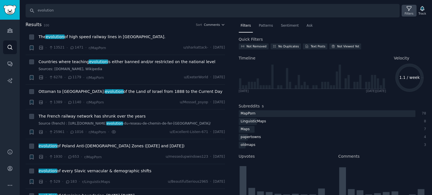
click at [403, 10] on div "Filters" at bounding box center [409, 11] width 15 height 12
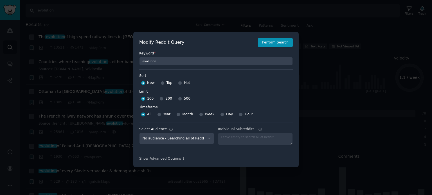
select select "f33d550f09"
click at [178, 100] on input "500" at bounding box center [180, 99] width 4 height 4
radio input "true"
click at [281, 45] on button "Perform Search" at bounding box center [275, 43] width 35 height 10
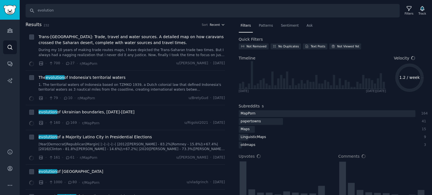
click at [212, 23] on span "Recent" at bounding box center [215, 25] width 10 height 4
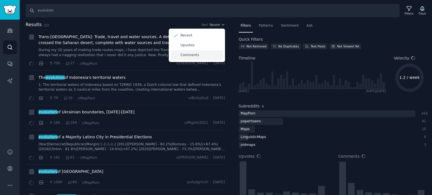
click at [190, 54] on p "Comments" at bounding box center [190, 55] width 19 height 5
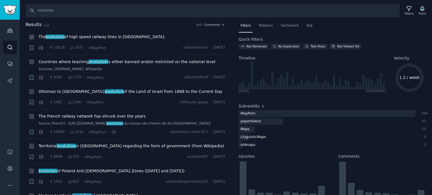
click at [87, 37] on span "The evolution of high speed railway lines in [GEOGRAPHIC_DATA]." at bounding box center [102, 37] width 127 height 6
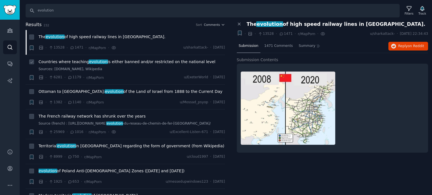
click at [68, 61] on span "Countries where teaching evolution is either banned and/or restricted on the na…" at bounding box center [127, 62] width 177 height 6
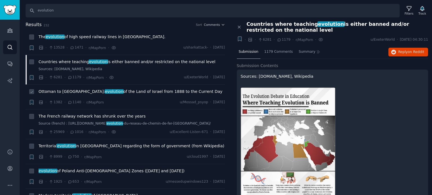
click at [105, 92] on span "evolution" at bounding box center [114, 91] width 19 height 4
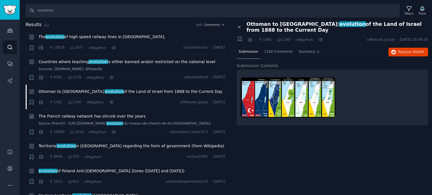
click at [62, 120] on div "The French railway network has shrunk over the years Source (french) : [URL][DO…" at bounding box center [132, 120] width 186 height 13
click at [62, 115] on span "The French railway network has shrunk over the years" at bounding box center [92, 117] width 107 height 6
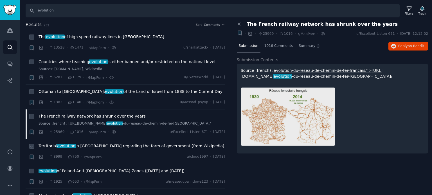
click at [66, 147] on span "evolution" at bounding box center [66, 146] width 19 height 4
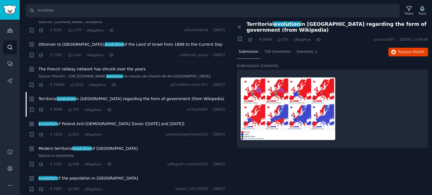
scroll to position [56, 0]
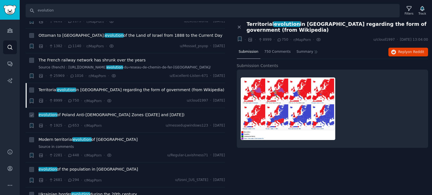
click at [82, 114] on span "evolution of [GEOGRAPHIC_DATA] Anti-[DEMOGRAPHIC_DATA] Zones ([DATE] and [DATE])" at bounding box center [112, 115] width 146 height 6
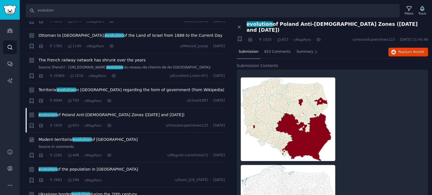
click at [66, 137] on span "Modern territorial evolution of [GEOGRAPHIC_DATA]" at bounding box center [88, 140] width 99 height 6
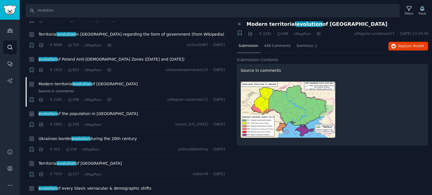
scroll to position [112, 0]
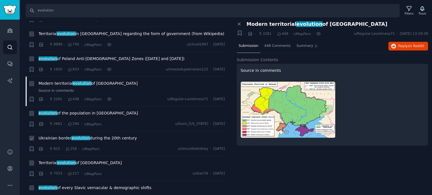
click at [50, 138] on span "Ukrainian border evolution during the 20th century" at bounding box center [88, 139] width 98 height 6
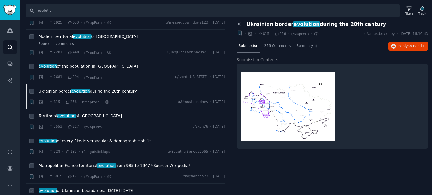
scroll to position [225, 0]
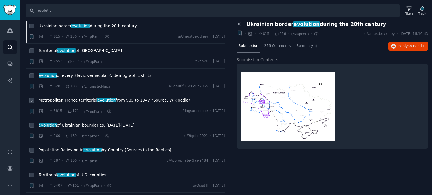
click at [52, 100] on span "Metropolitan France territorial evolution from 985 to 1947 *Source: Wikipedia*" at bounding box center [115, 101] width 152 height 6
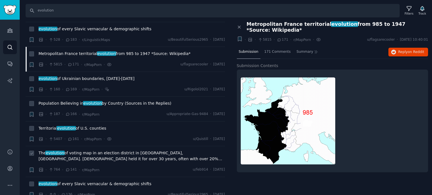
scroll to position [309, 0]
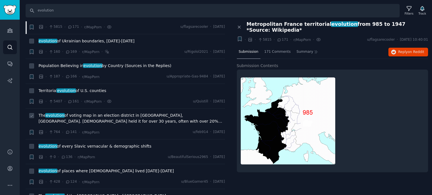
click at [76, 116] on span "The evolution of voting map in an election district in [GEOGRAPHIC_DATA], [GEOG…" at bounding box center [132, 119] width 186 height 12
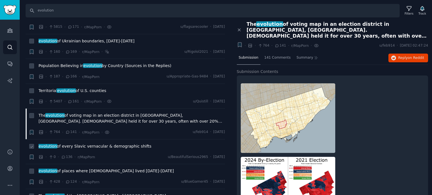
click at [75, 145] on span "evolution of every Slavic vernacular & demographic shifts" at bounding box center [95, 147] width 113 height 6
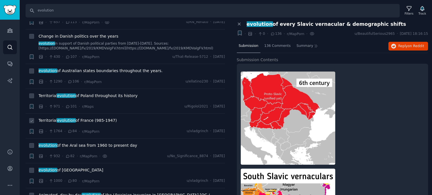
scroll to position [534, 0]
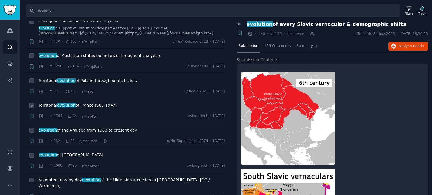
click at [55, 105] on span "Territorial evolution of [GEOGRAPHIC_DATA] (985-1947)" at bounding box center [78, 106] width 78 height 6
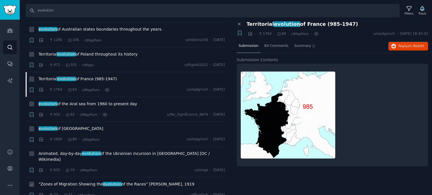
scroll to position [619, 0]
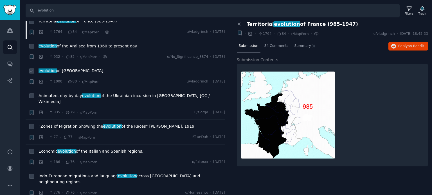
click at [67, 70] on span "evolution of [GEOGRAPHIC_DATA]" at bounding box center [71, 71] width 65 height 6
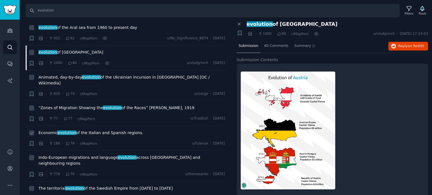
scroll to position [675, 0]
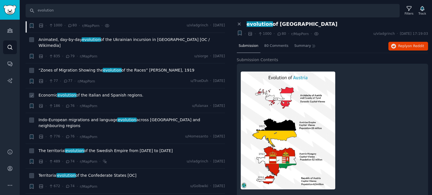
click at [96, 93] on span "Economic evolution of the Italian and Spanish regions." at bounding box center [91, 96] width 105 height 6
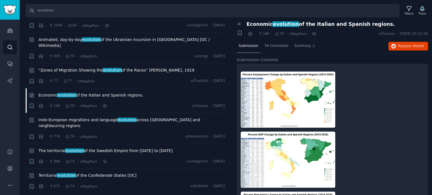
scroll to position [731, 0]
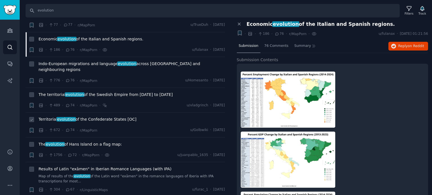
click at [76, 117] on span "Territorial evolution of the Confederate States [OC]" at bounding box center [88, 120] width 98 height 6
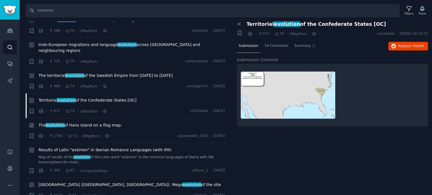
scroll to position [787, 0]
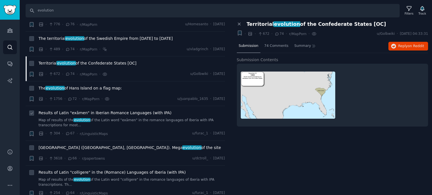
click at [90, 110] on span "Results of Latin "exāmen" in Iberian Romance Languages (with IPA)" at bounding box center [105, 113] width 133 height 6
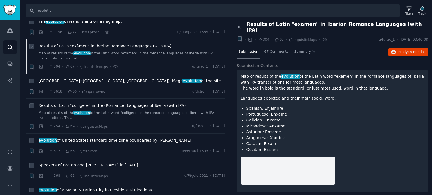
scroll to position [872, 0]
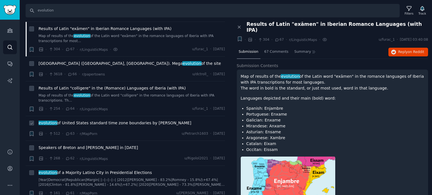
click at [81, 120] on span "evolution of [GEOGRAPHIC_DATA] standard time zone boundaries by [PERSON_NAME]" at bounding box center [115, 123] width 153 height 6
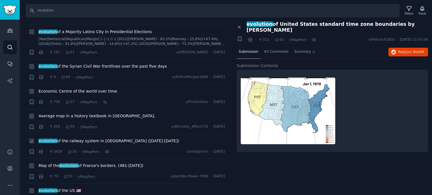
scroll to position [1040, 0]
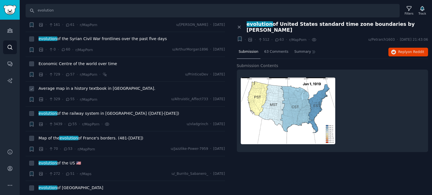
click at [76, 86] on span "Average map in a history textbook in [GEOGRAPHIC_DATA]." at bounding box center [97, 89] width 117 height 6
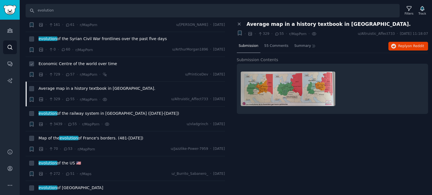
click at [85, 61] on span "Economic Centre of the world over time" at bounding box center [78, 64] width 78 height 6
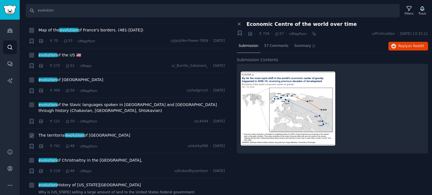
scroll to position [1209, 0]
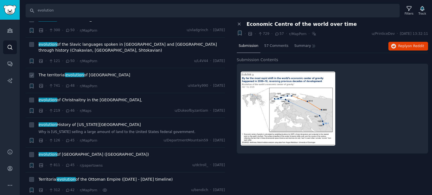
click at [77, 73] on span "evolution" at bounding box center [74, 75] width 19 height 4
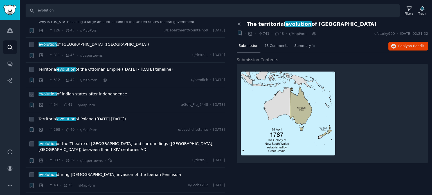
scroll to position [1322, 0]
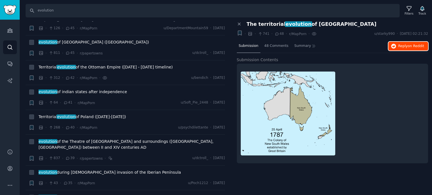
click at [402, 42] on button "Reply on Reddit" at bounding box center [408, 46] width 40 height 9
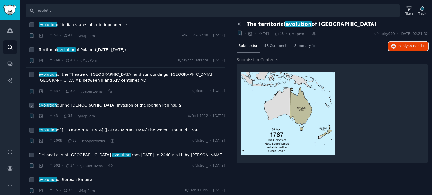
scroll to position [1406, 0]
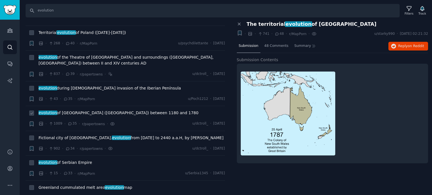
click at [60, 110] on span "evolution of [GEOGRAPHIC_DATA] ([GEOGRAPHIC_DATA]) between 1180 and 1780" at bounding box center [119, 113] width 160 height 6
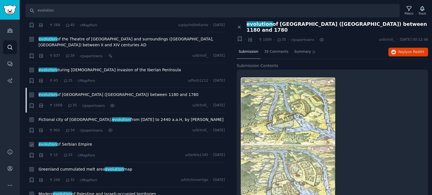
scroll to position [1462, 0]
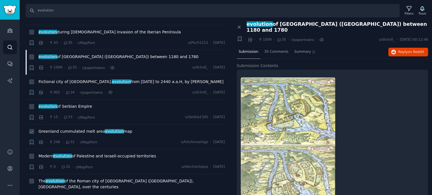
click at [59, 129] on span "Greenland cummulated melt area evolution map" at bounding box center [86, 132] width 94 height 6
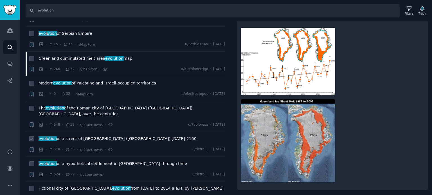
scroll to position [1547, 0]
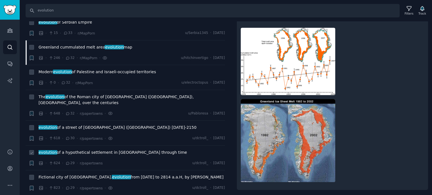
click at [66, 150] on span "evolution of a hypothetical settlement in [GEOGRAPHIC_DATA] through time" at bounding box center [113, 153] width 148 height 6
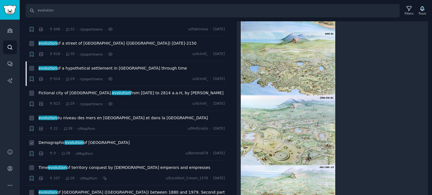
scroll to position [112, 0]
click at [74, 190] on span "evolution of [GEOGRAPHIC_DATA] ([GEOGRAPHIC_DATA]) between 1880 and 1979. Secon…" at bounding box center [132, 193] width 186 height 6
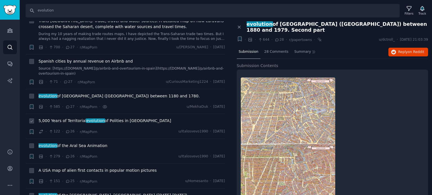
click at [57, 118] on span "5,000 Years of Territorial evolution of Polities in [GEOGRAPHIC_DATA]" at bounding box center [105, 121] width 132 height 6
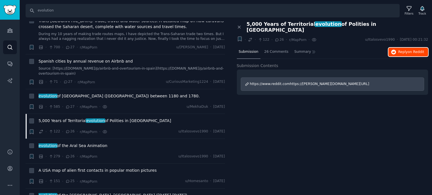
click at [398, 48] on button "Reply on Reddit" at bounding box center [408, 52] width 40 height 9
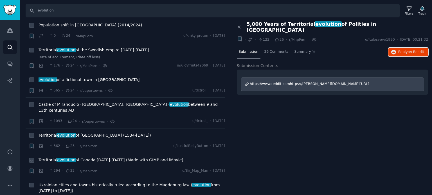
scroll to position [2053, 0]
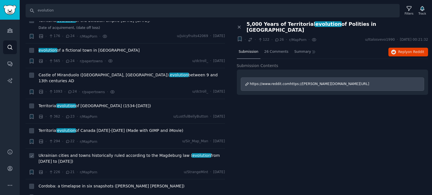
click at [68, 153] on span "Ukrainian cities and towns historically ruled according to the Magdeburg law ( …" at bounding box center [132, 159] width 186 height 12
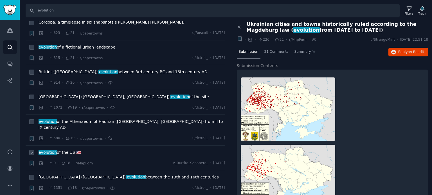
scroll to position [2250, 0]
